Goal: Task Accomplishment & Management: Manage account settings

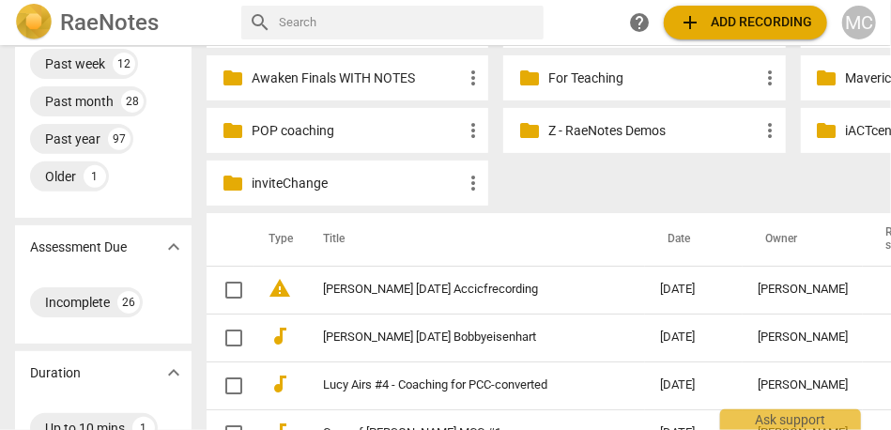
scroll to position [238, 0]
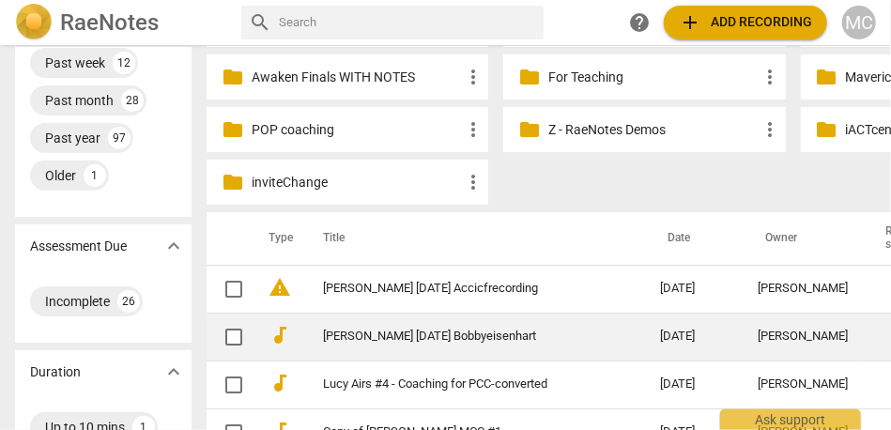
click at [400, 347] on td "[PERSON_NAME] [DATE] Bobbyeisenhart" at bounding box center [472, 337] width 345 height 48
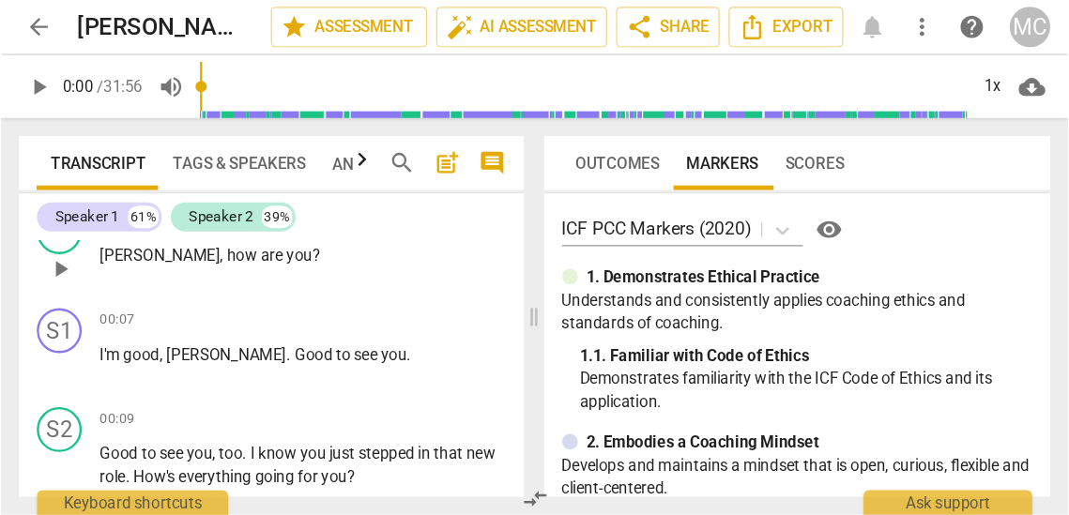
scroll to position [229, 0]
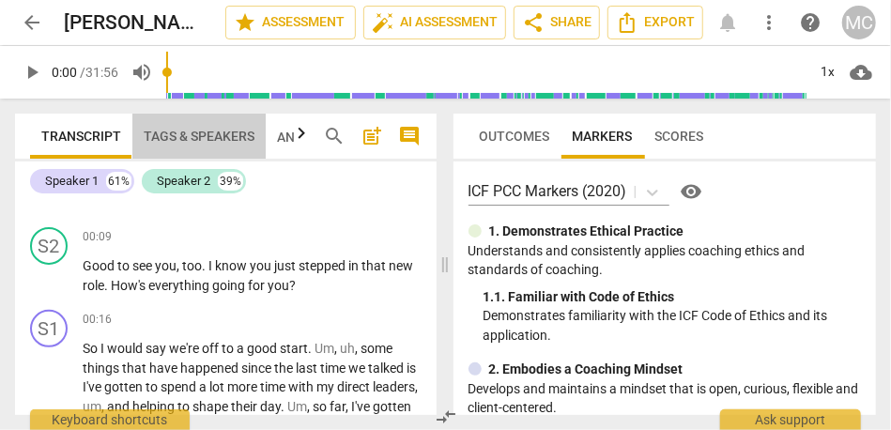
click at [200, 134] on span "Tags & Speakers" at bounding box center [199, 136] width 111 height 15
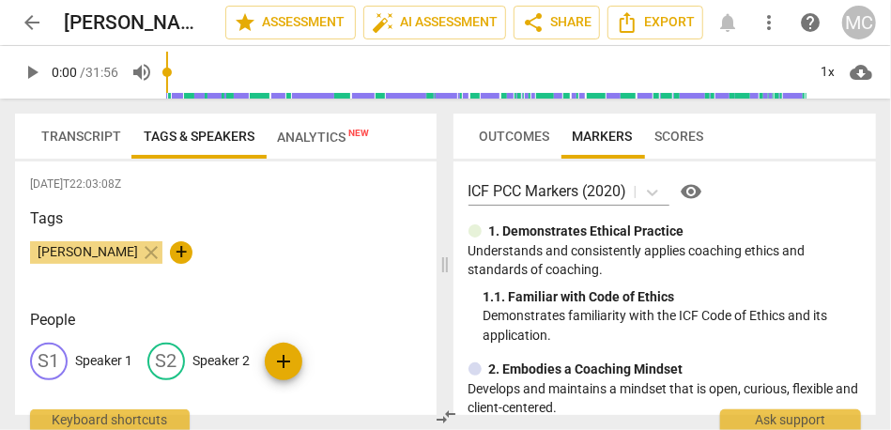
click at [222, 345] on div "S2 Speaker 2" at bounding box center [198, 362] width 102 height 38
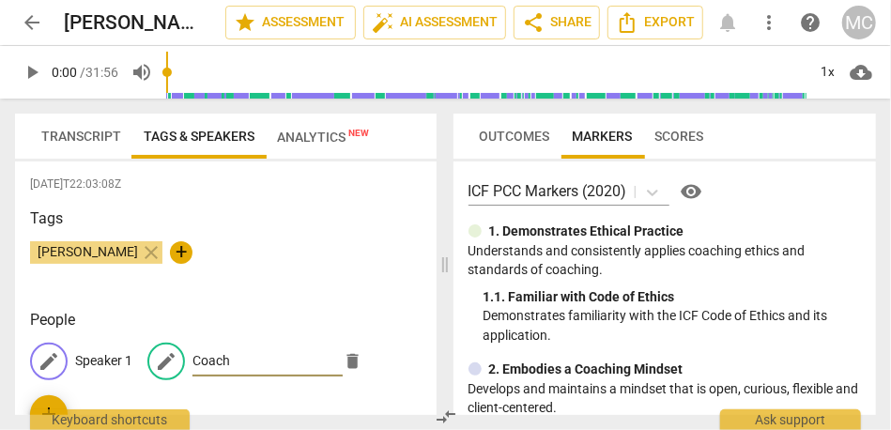
type input "Coach"
click at [100, 360] on p "Speaker 1" at bounding box center [103, 361] width 57 height 20
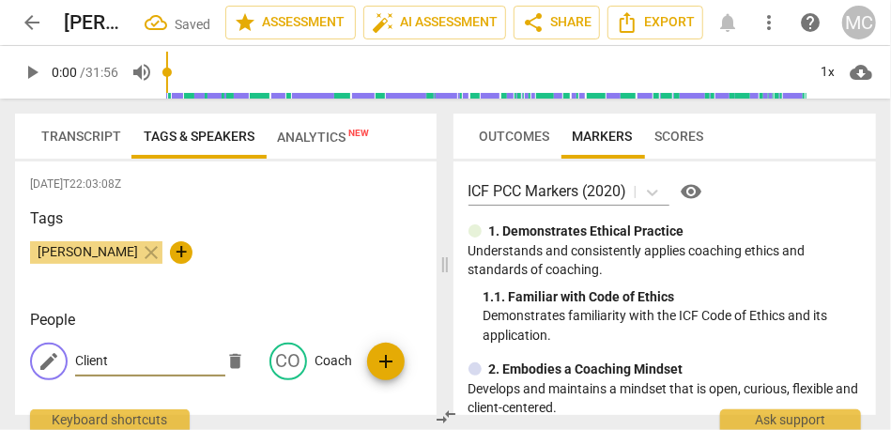
type input "Client"
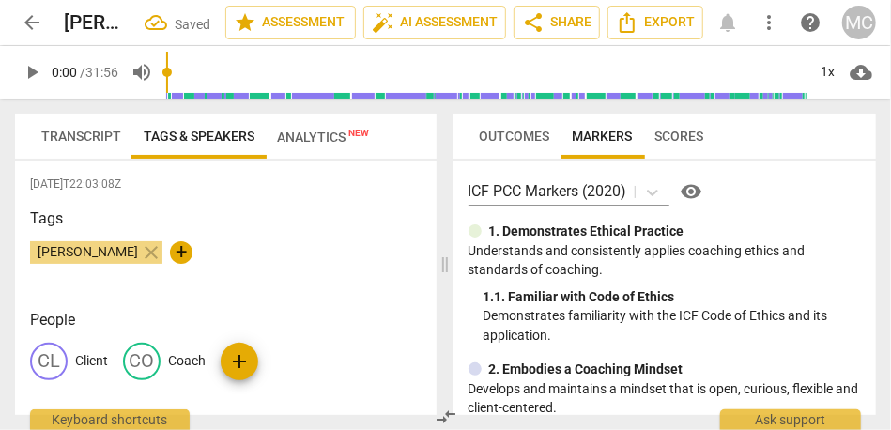
click at [98, 129] on span "Transcript" at bounding box center [81, 136] width 80 height 15
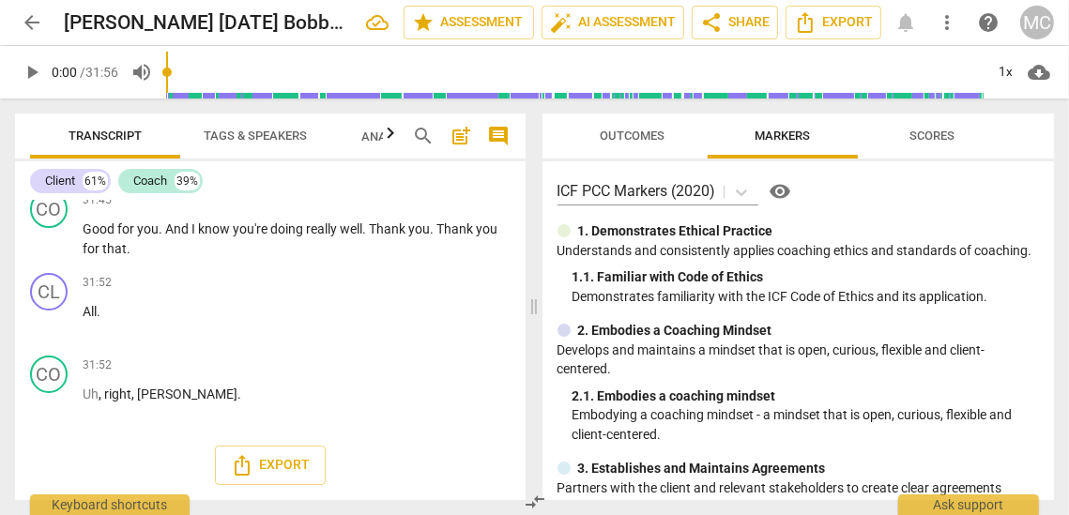
scroll to position [10803, 0]
click at [34, 21] on span "arrow_back" at bounding box center [32, 22] width 23 height 23
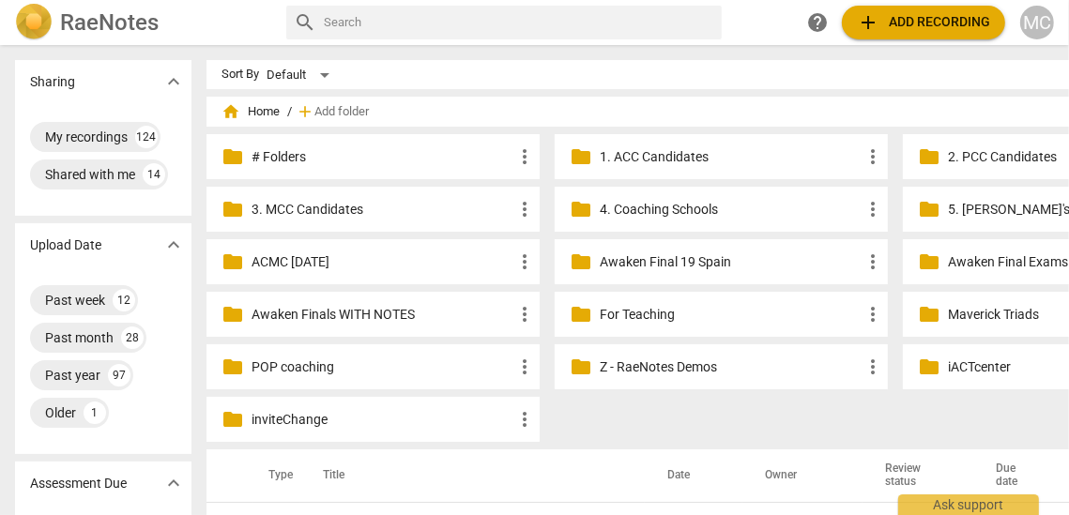
scroll to position [218, 0]
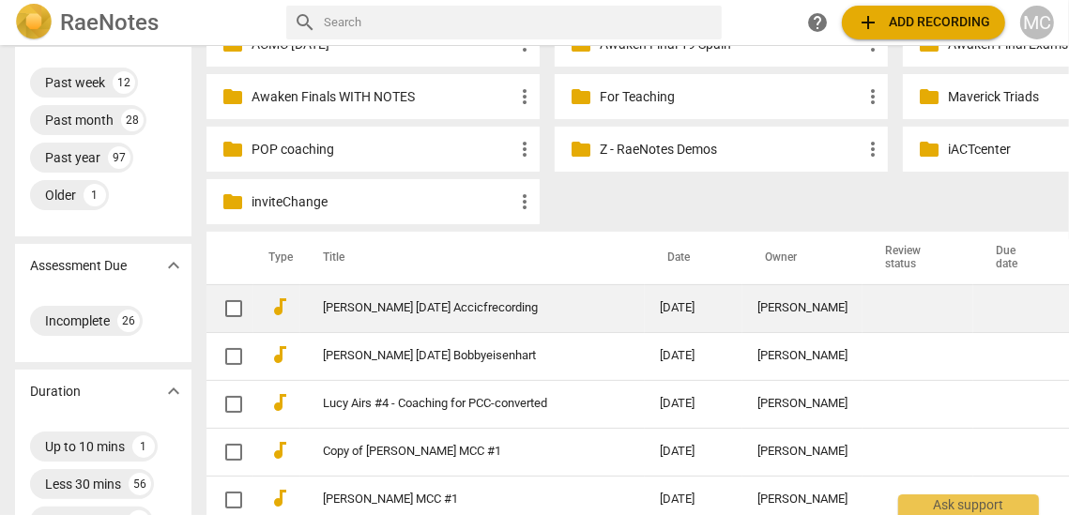
click at [443, 305] on link "[PERSON_NAME] [DATE] Accicfrecording" at bounding box center [457, 308] width 269 height 14
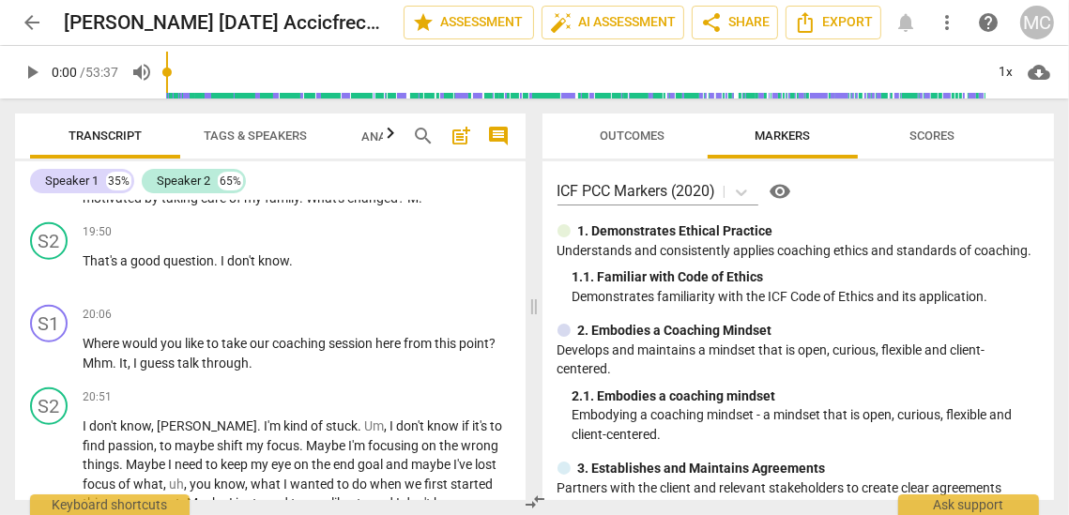
scroll to position [6513, 0]
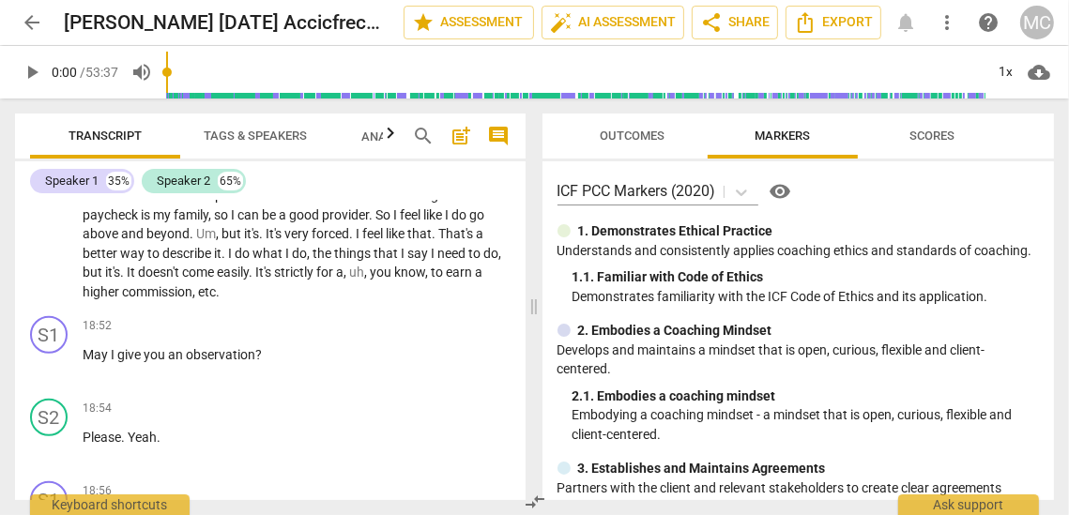
click at [682, 366] on p "Develops and maintains a mindset that is open, curious, flexible and client-cen…" at bounding box center [799, 360] width 483 height 38
